Goal: Find specific page/section: Find specific page/section

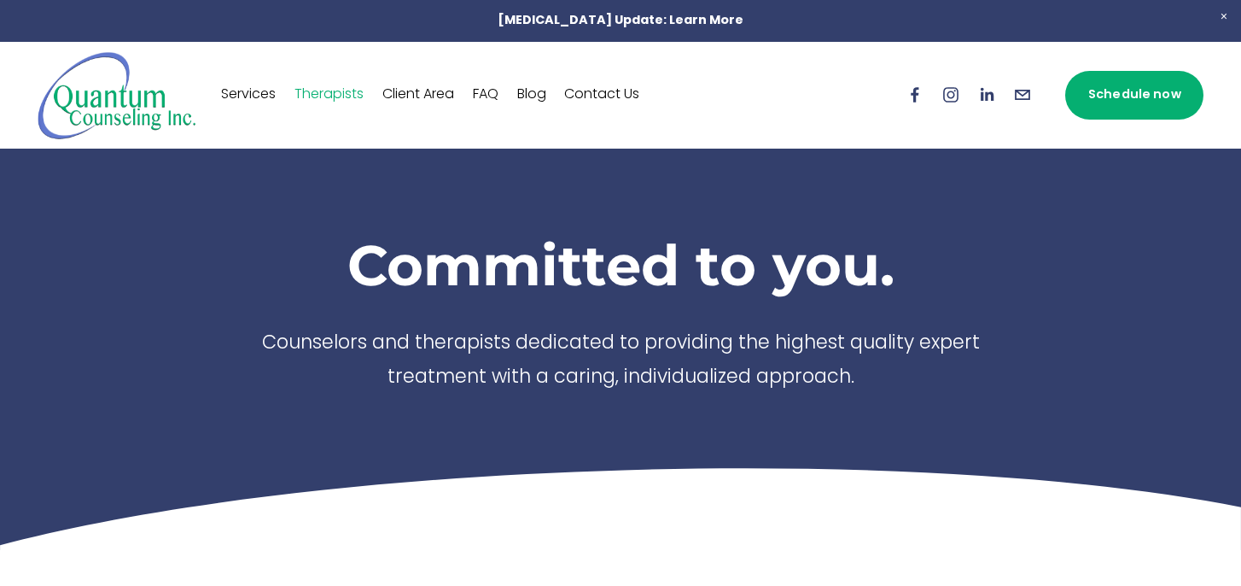
click at [252, 93] on link "Services" at bounding box center [248, 94] width 55 height 27
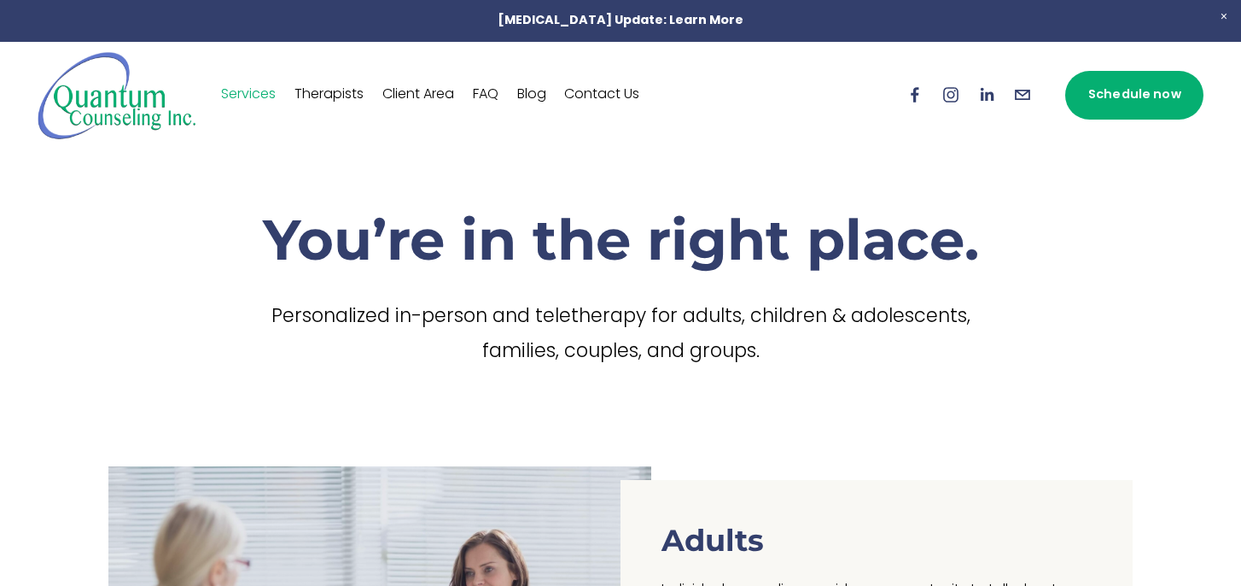
click at [331, 92] on link "Therapists" at bounding box center [328, 94] width 69 height 27
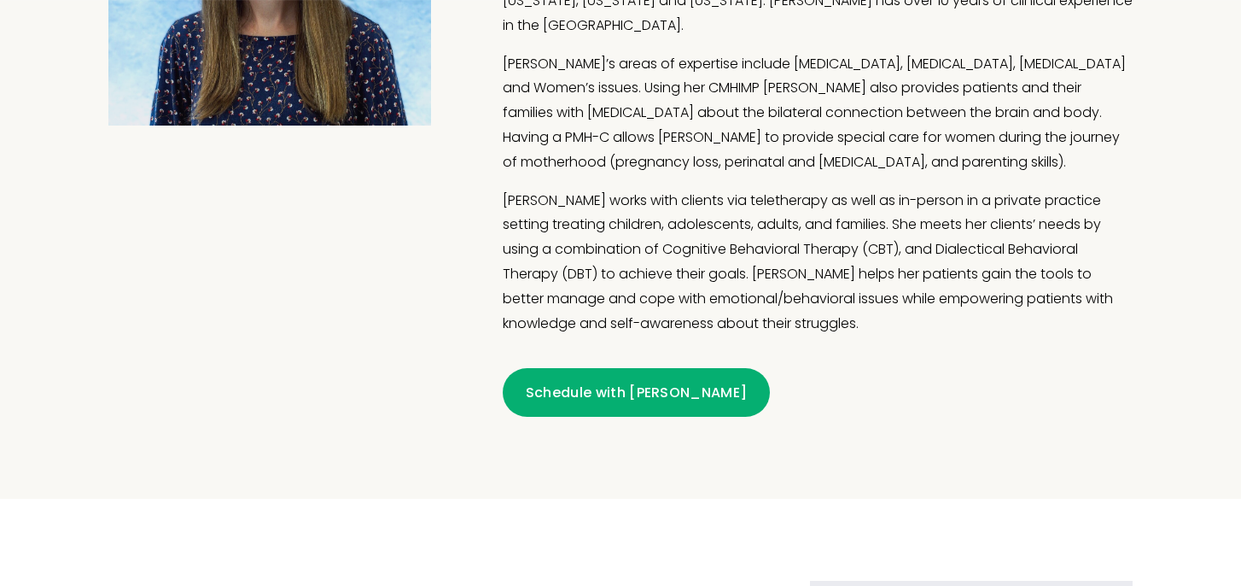
scroll to position [2322, 0]
